Goal: Task Accomplishment & Management: Manage account settings

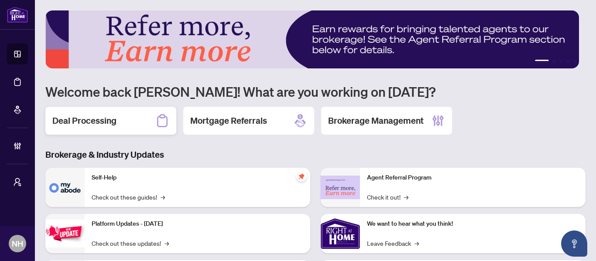
click at [123, 116] on div "Deal Processing" at bounding box center [110, 121] width 131 height 28
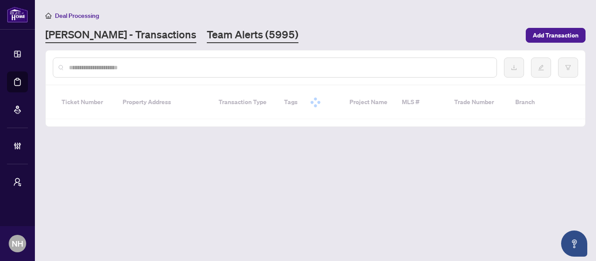
click at [207, 34] on link "Team Alerts (5995)" at bounding box center [253, 36] width 92 height 16
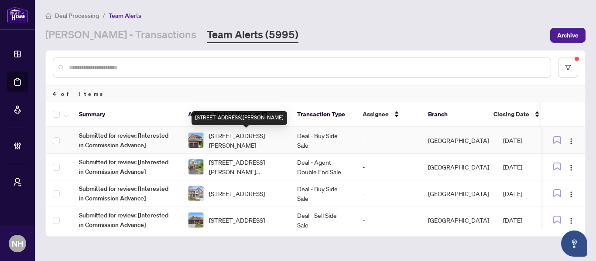
click at [255, 133] on span "1577 Rorison St, Oshawa, Ontario L1K 0K2, Canada" at bounding box center [246, 140] width 74 height 19
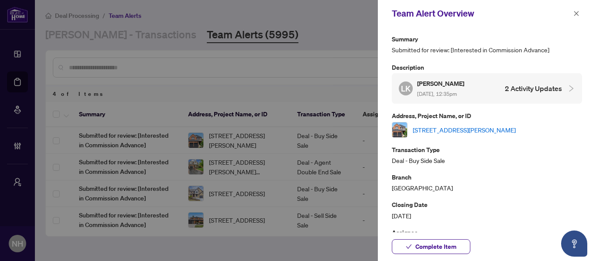
click at [583, 10] on div "Team Alert Overview" at bounding box center [487, 13] width 218 height 27
click at [579, 12] on icon "close" at bounding box center [577, 13] width 6 height 6
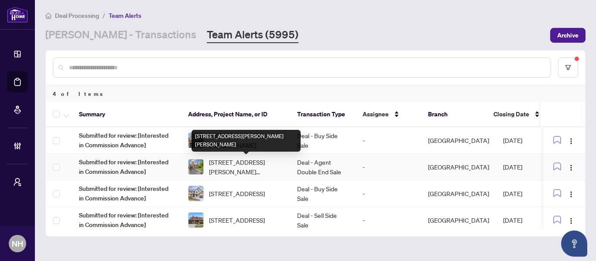
click at [241, 164] on span "477 Farlow Cres, Milton, Ontario L9T 5M8, Canada" at bounding box center [246, 167] width 74 height 19
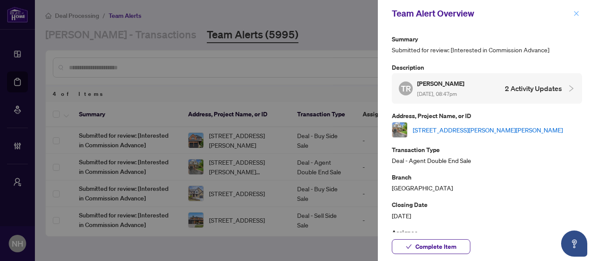
click at [576, 12] on icon "close" at bounding box center [577, 13] width 6 height 6
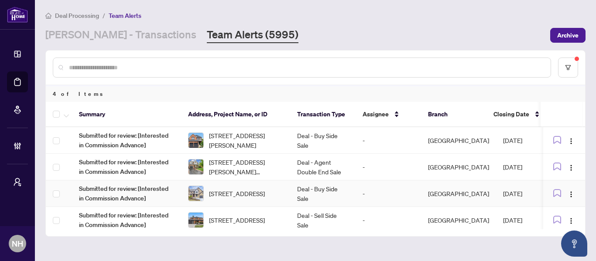
click at [254, 193] on span "21 Dunloe Rd, Richmond Hill, Ontario L4B 2H6, Canada" at bounding box center [237, 194] width 56 height 10
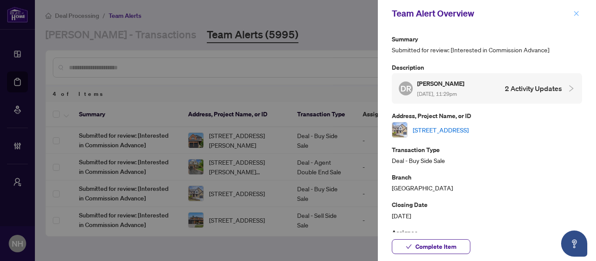
click at [575, 18] on span "button" at bounding box center [577, 14] width 6 height 14
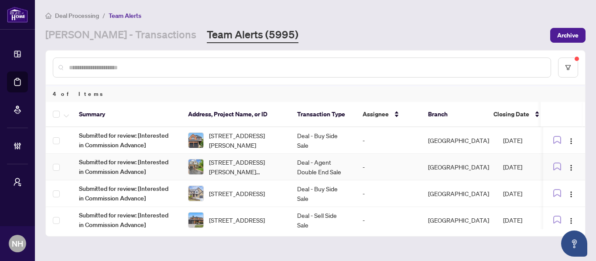
scroll to position [7, 0]
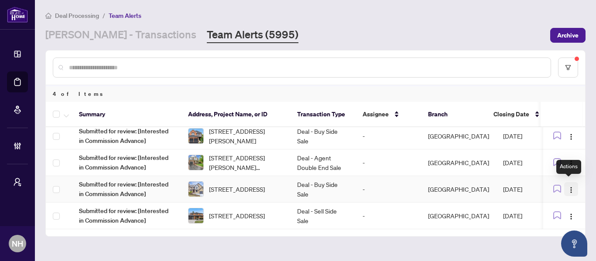
click at [568, 187] on img "button" at bounding box center [571, 190] width 7 height 7
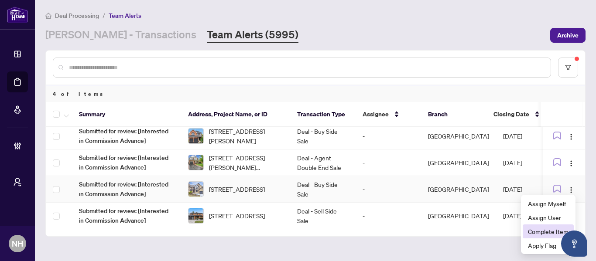
click at [544, 230] on span "Complete Item" at bounding box center [548, 232] width 41 height 10
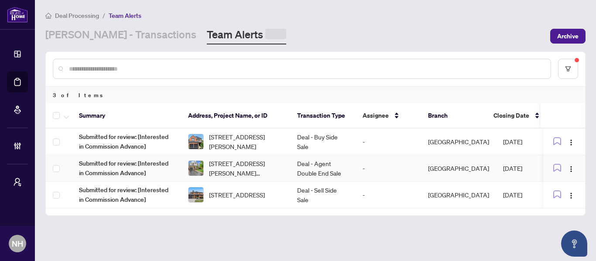
scroll to position [0, 0]
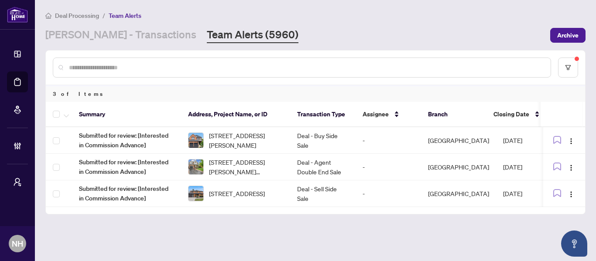
click at [209, 68] on input "text" at bounding box center [306, 68] width 475 height 10
